Goal: Task Accomplishment & Management: Manage account settings

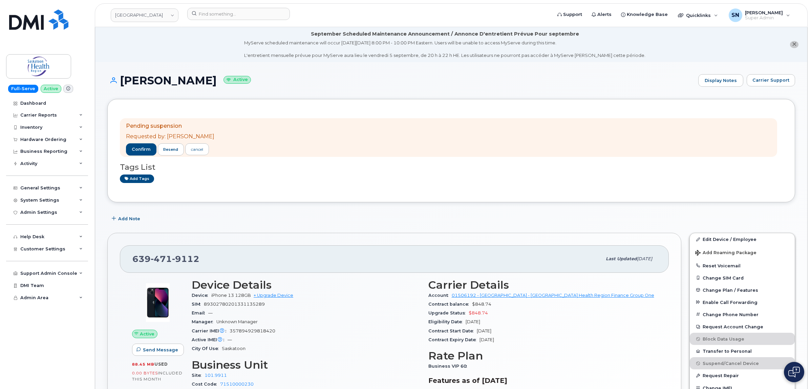
click at [305, 180] on div "Add tags" at bounding box center [448, 178] width 657 height 8
click at [198, 152] on div "cancel" at bounding box center [197, 149] width 12 height 6
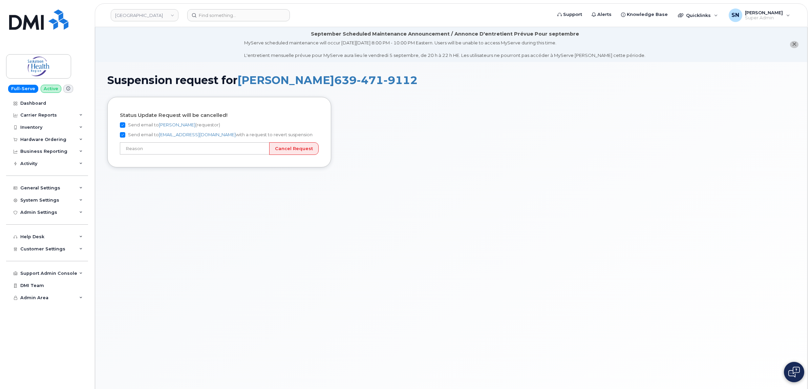
click at [122, 124] on input "Send email to Casey Larrison (requestor)" at bounding box center [122, 124] width 5 height 5
checkbox input "false"
click at [122, 134] on input "Send email to business.wireless@sasktel.com with a request to revert suspension" at bounding box center [122, 134] width 5 height 5
checkbox input "false"
drag, startPoint x: 179, startPoint y: 155, endPoint x: 178, endPoint y: 150, distance: 5.6
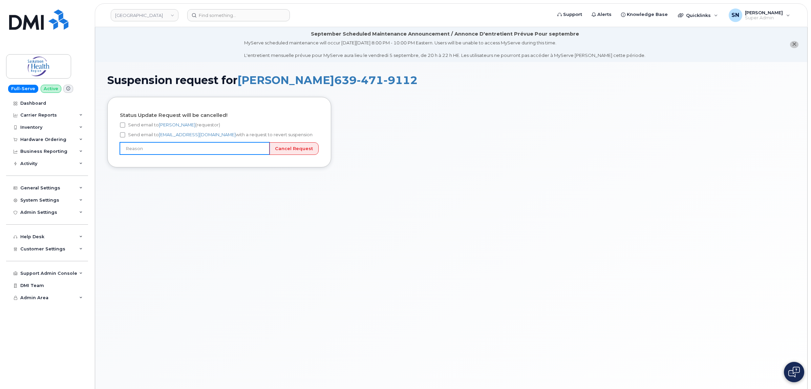
click at [179, 155] on div "Status Update Request will be cancelled! Send email to Casey Larrison (requesto…" at bounding box center [219, 132] width 224 height 70
click at [178, 150] on input "text" at bounding box center [195, 148] width 150 height 12
type input "Line is being reassigned"
click at [280, 148] on input "Cancel Request" at bounding box center [293, 148] width 49 height 13
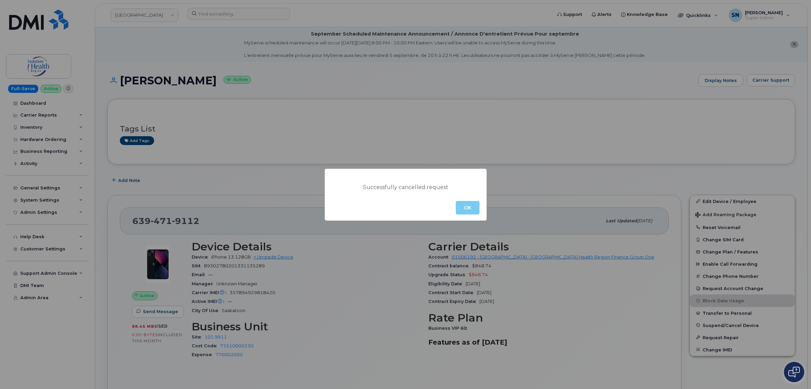
click at [458, 205] on button "OK" at bounding box center [468, 208] width 24 height 14
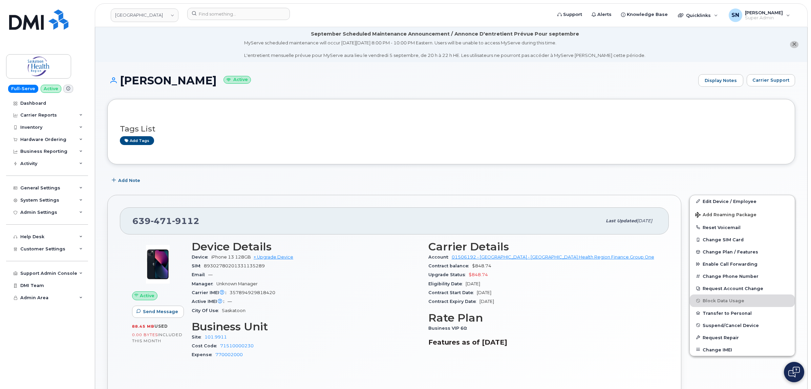
click at [798, 44] on li "September Scheduled Maintenance Announcement / Annonce D'entretient Prévue Pour…" at bounding box center [451, 44] width 712 height 35
click at [796, 45] on icon "close notification" at bounding box center [794, 44] width 4 height 4
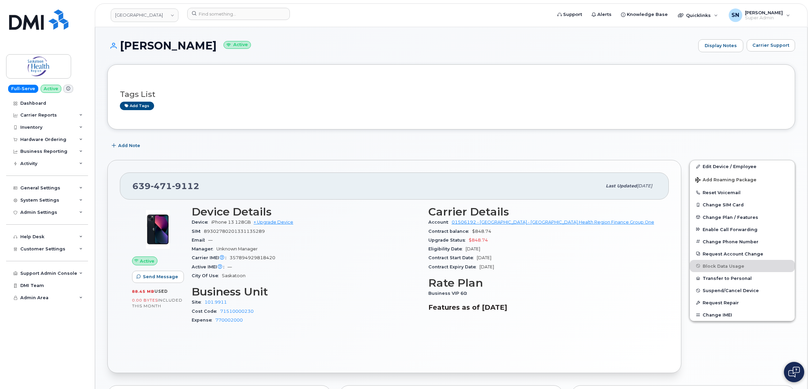
click at [369, 157] on div "639 471 9112 Last updated Aug 28, 2025 Active Send Message 88.45 MB  used 0.00 …" at bounding box center [394, 266] width 582 height 221
click at [740, 165] on link "Edit Device / Employee" at bounding box center [742, 166] width 105 height 12
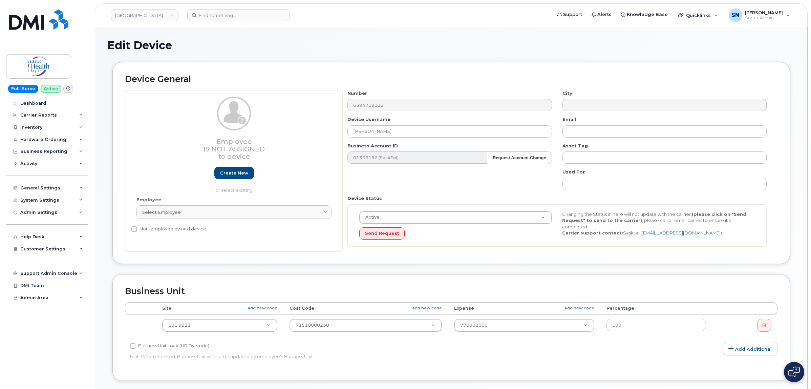
select select "2207559"
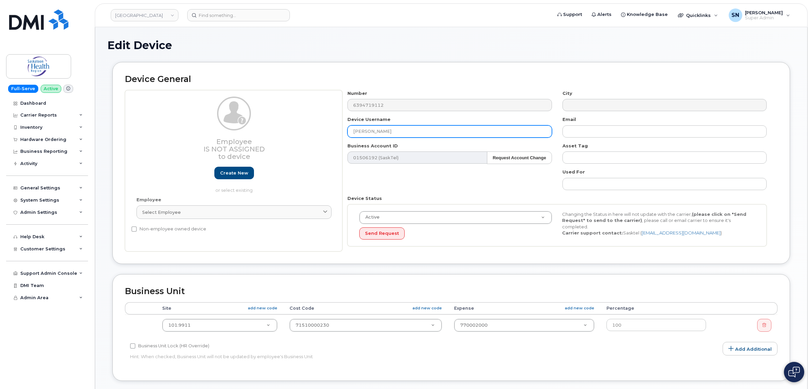
drag, startPoint x: 349, startPoint y: 126, endPoint x: 329, endPoint y: 126, distance: 19.3
click at [335, 126] on div "Employee Is not assigned to device Create new or select existing Employee Selec…" at bounding box center [451, 171] width 653 height 162
paste input "[PERSON_NAME]"
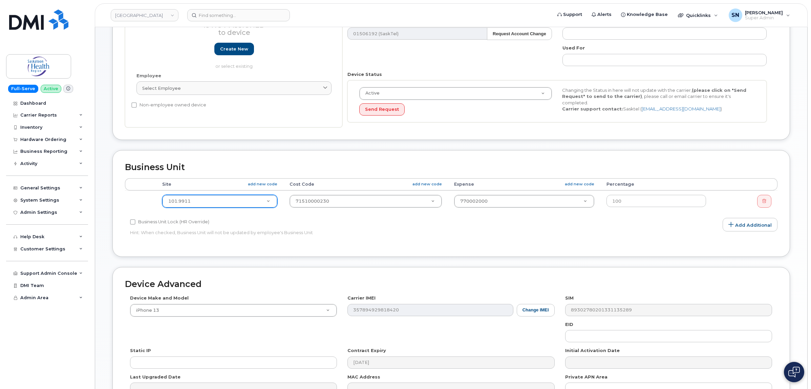
scroll to position [127, 0]
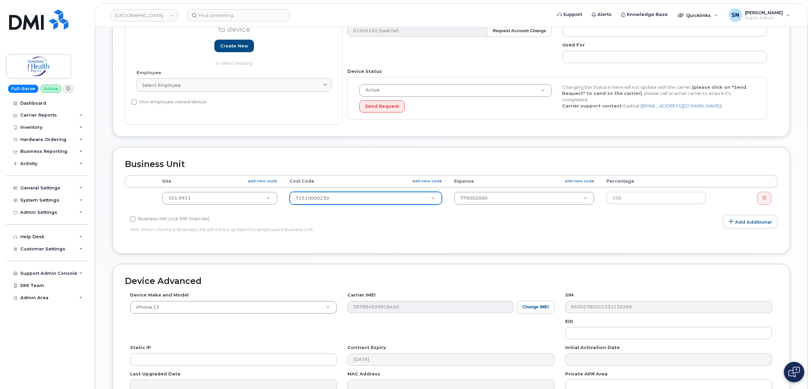
type input "[PERSON_NAME]"
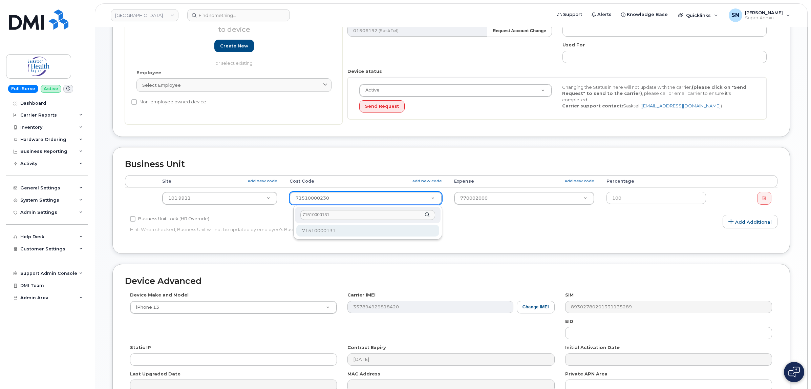
type input "71510000131"
type input "2207802"
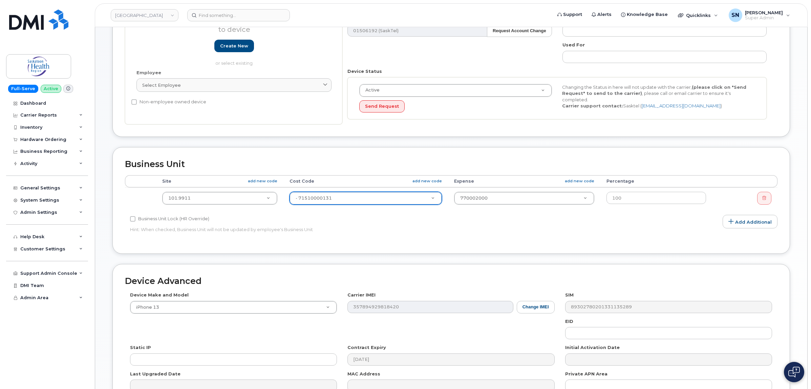
click at [556, 249] on div "Business Unit Accounting Categories Rules Accounting categories percentages mus…" at bounding box center [451, 200] width 678 height 106
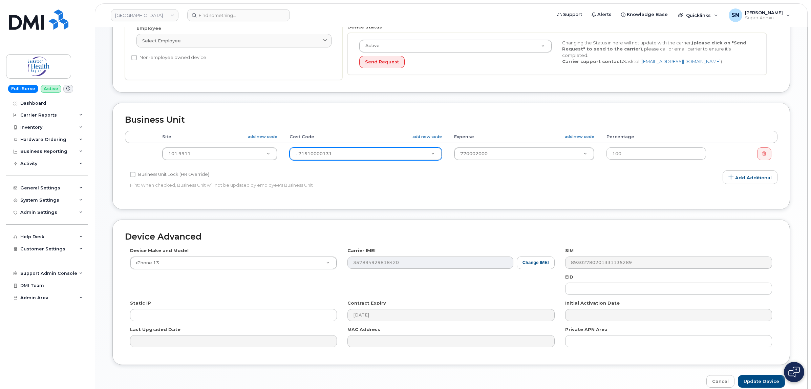
scroll to position [205, 0]
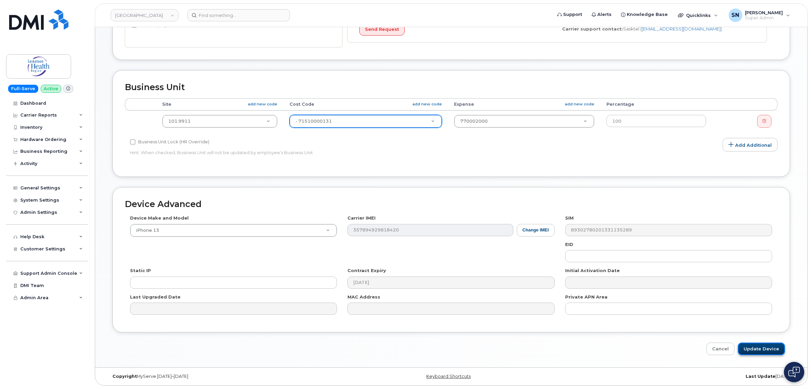
click at [761, 351] on input "Update Device" at bounding box center [761, 348] width 47 height 13
type input "Saving..."
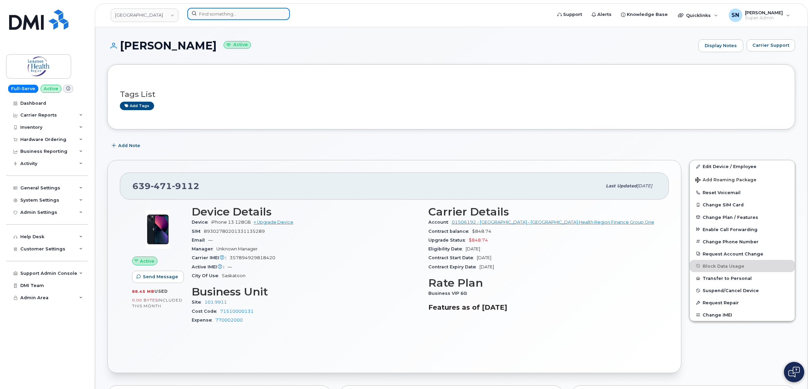
click at [251, 14] on input at bounding box center [238, 14] width 103 height 12
paste input "403.392.6877"
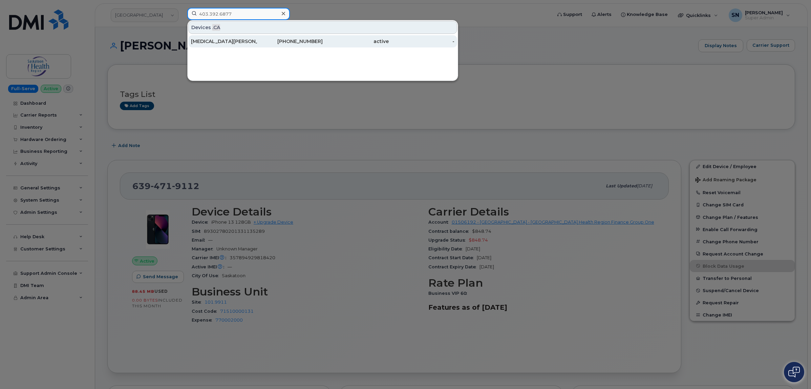
type input "403.392.6877"
click at [219, 42] on div "[MEDICAL_DATA][PERSON_NAME]" at bounding box center [224, 41] width 66 height 7
